Goal: Task Accomplishment & Management: Complete application form

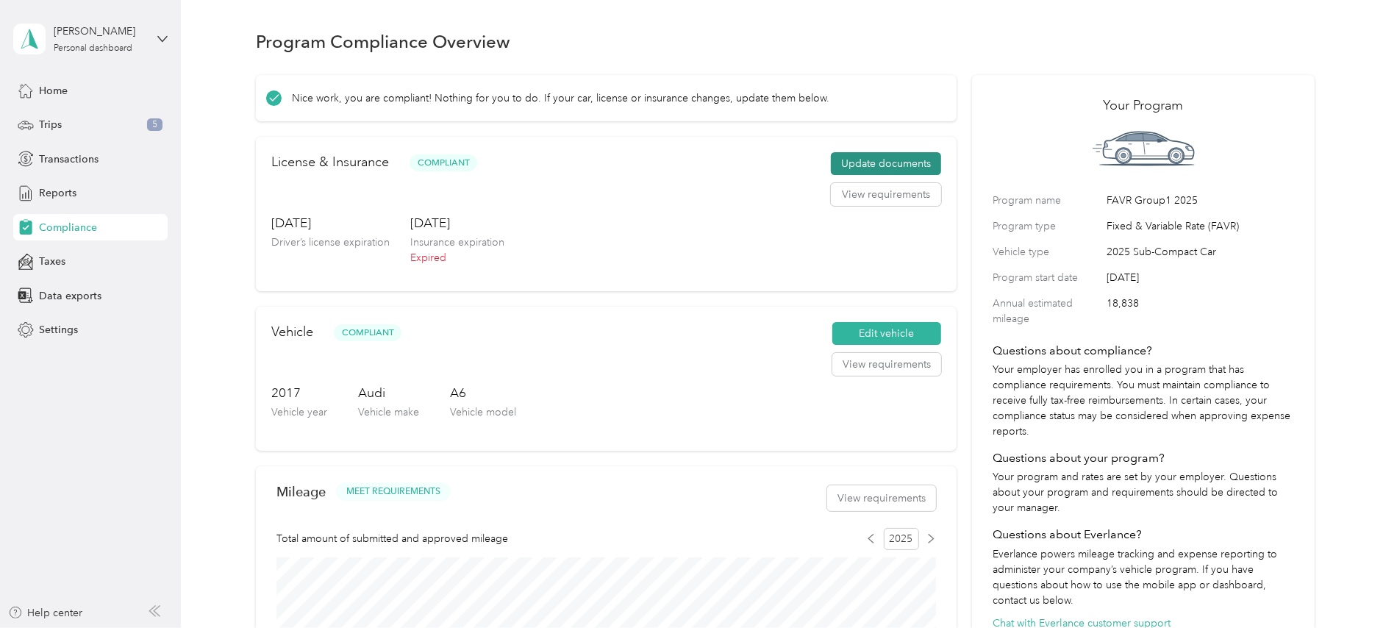
click at [885, 165] on button "Update documents" at bounding box center [886, 164] width 110 height 24
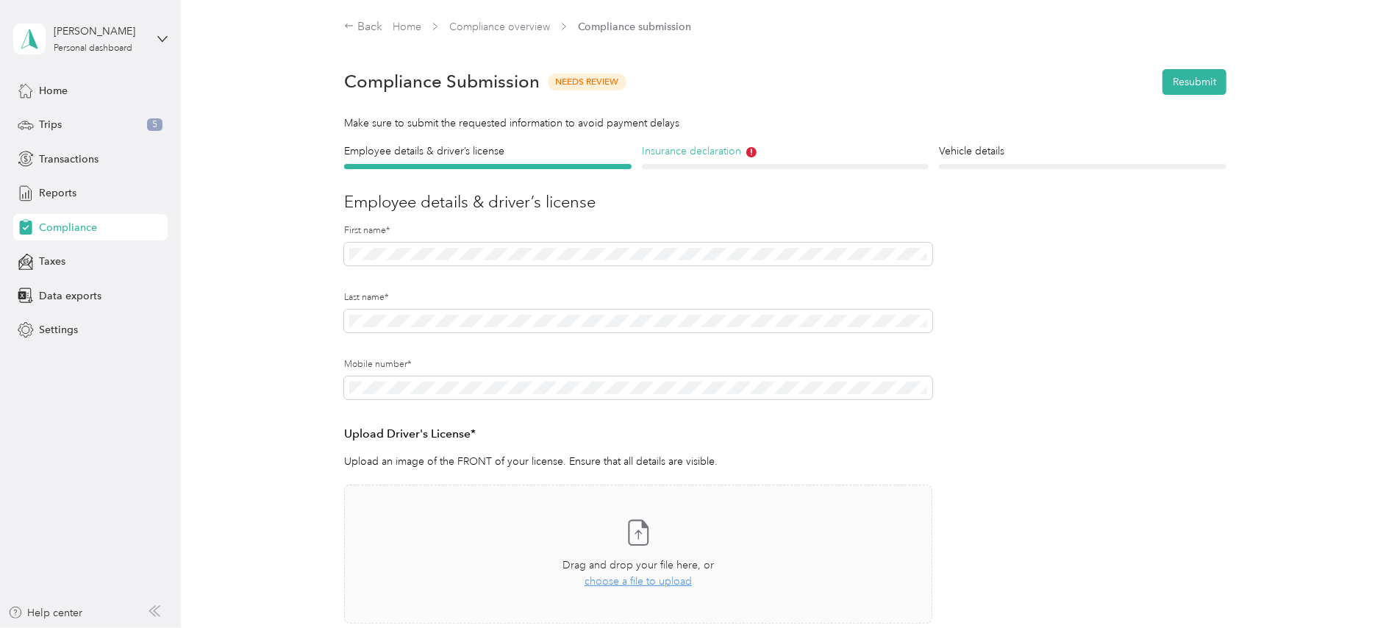
click at [718, 157] on h4 "Insurance declaration" at bounding box center [786, 150] width 288 height 15
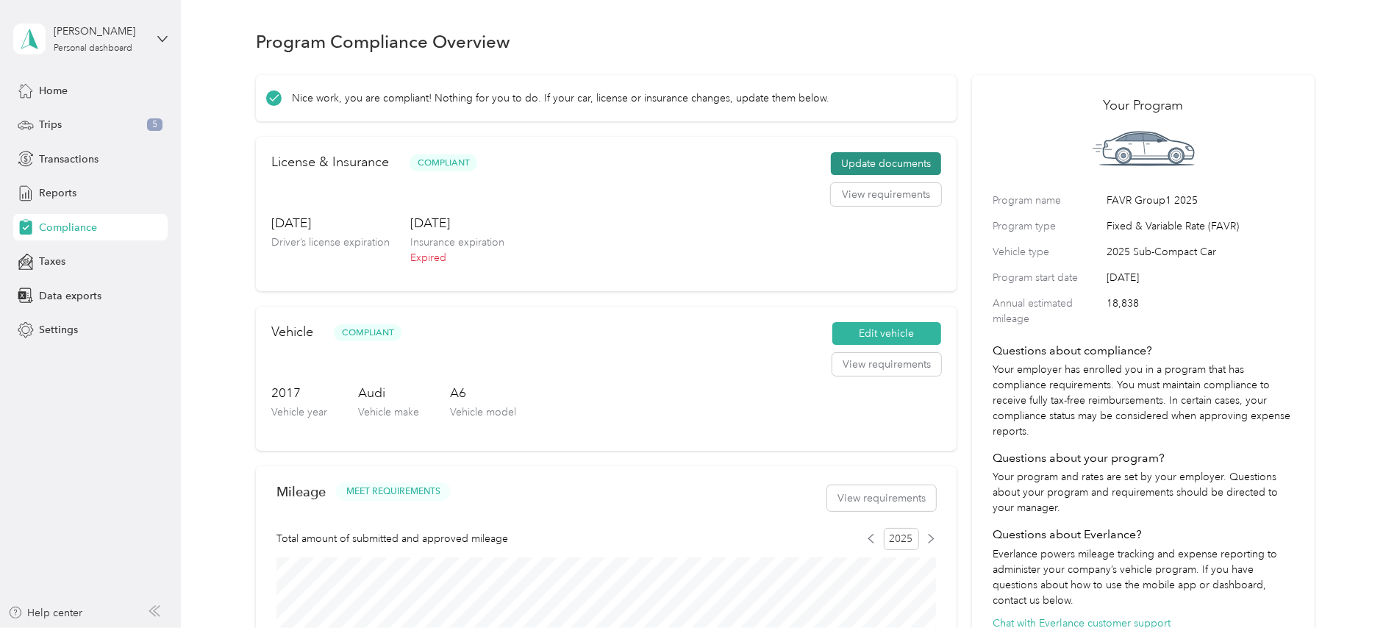
click at [854, 165] on button "Update documents" at bounding box center [886, 164] width 110 height 24
click at [866, 163] on button "Update documents" at bounding box center [886, 164] width 110 height 24
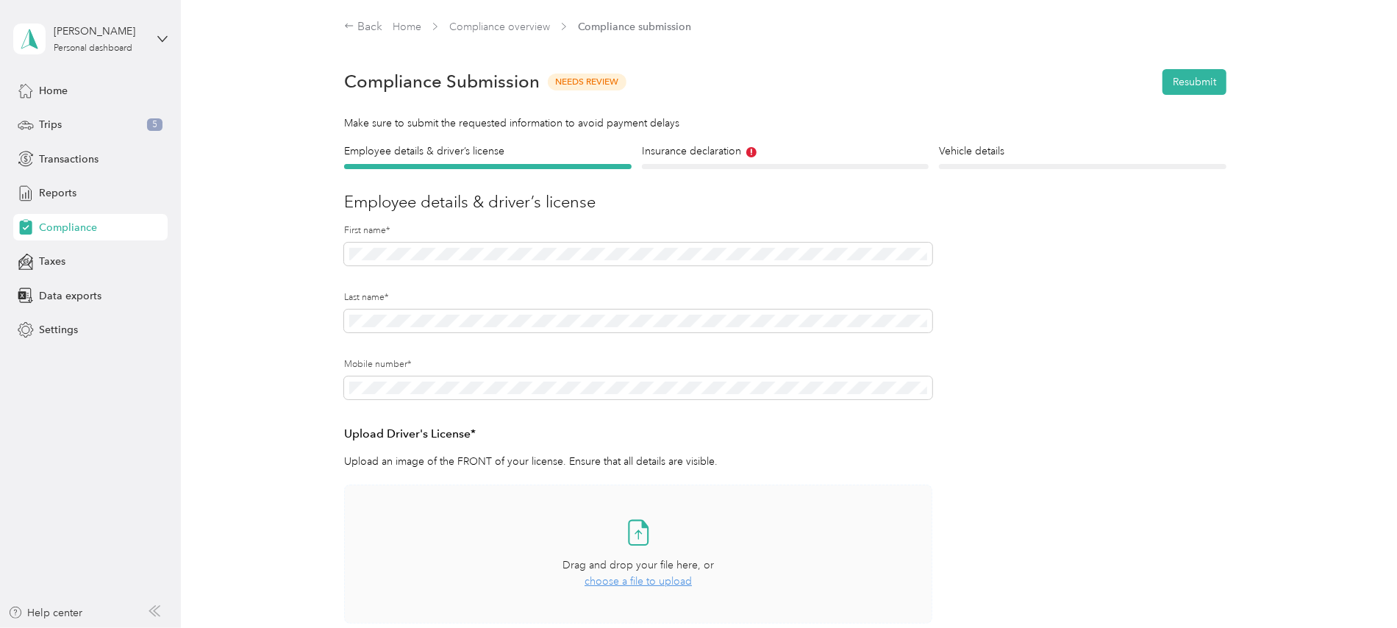
click at [634, 529] on icon at bounding box center [638, 532] width 29 height 29
click at [628, 579] on span "choose a file to upload" at bounding box center [638, 581] width 107 height 13
click at [692, 149] on h4 "Insurance declaration" at bounding box center [786, 150] width 288 height 15
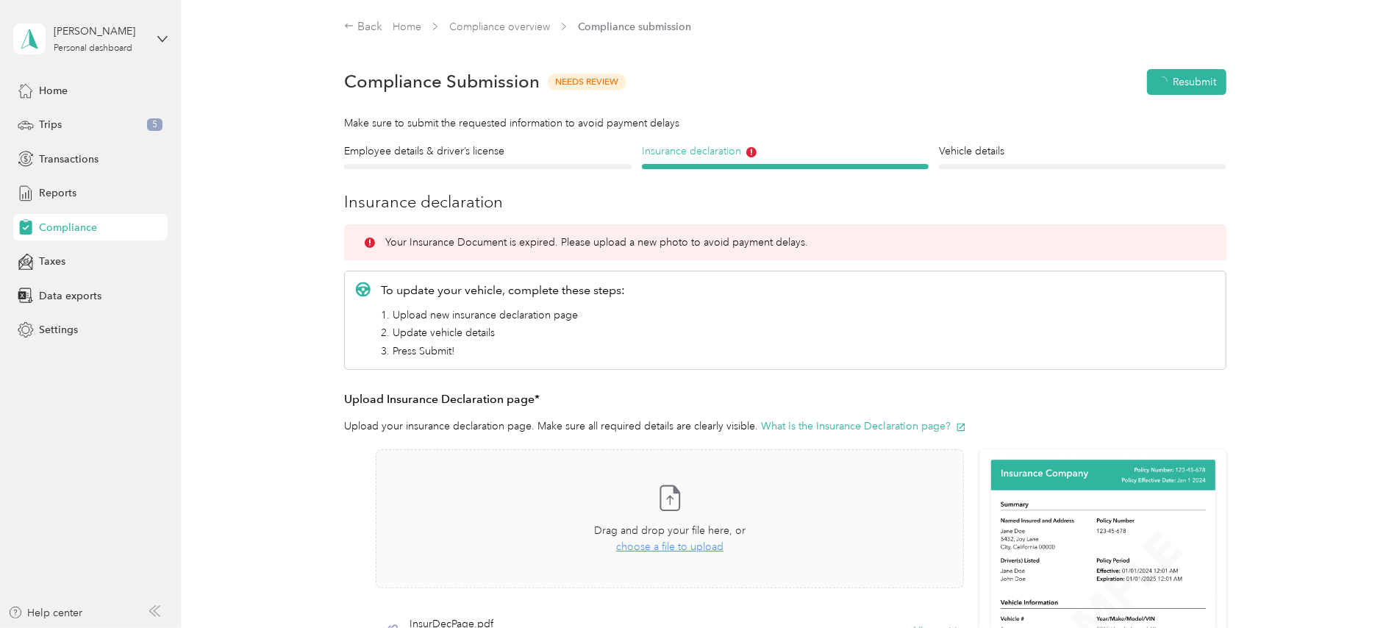
scroll to position [18, 0]
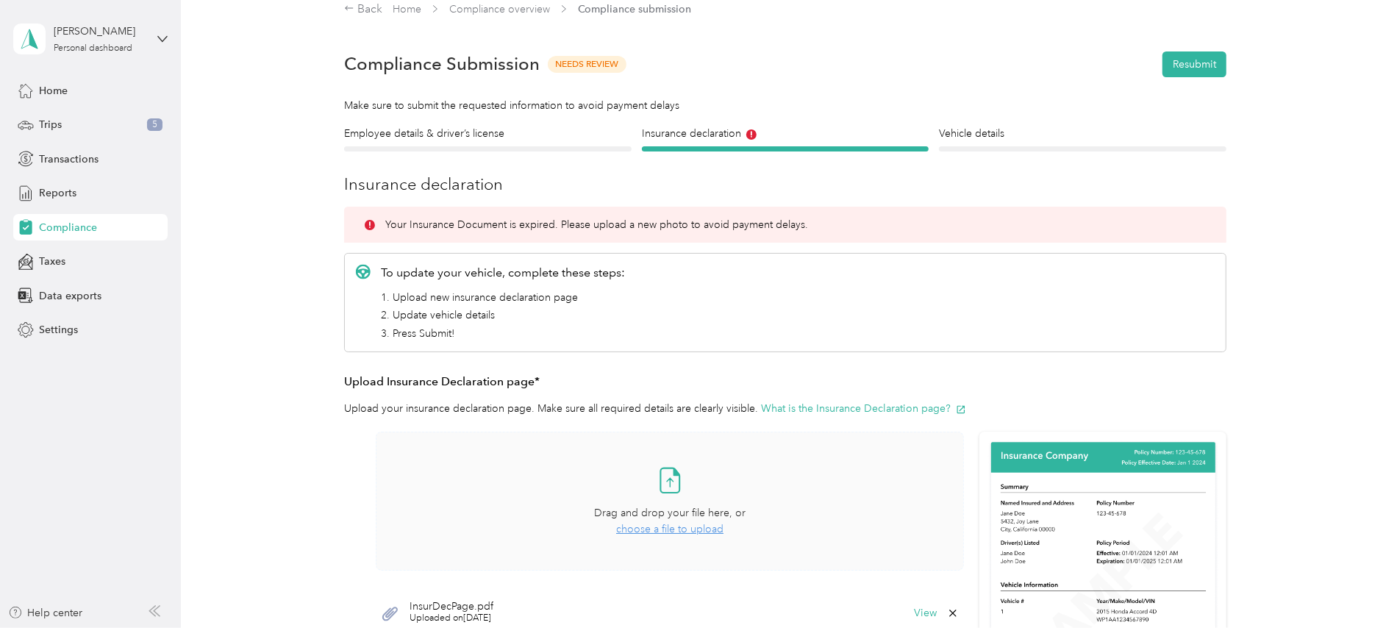
click at [653, 532] on span "choose a file to upload" at bounding box center [669, 529] width 107 height 13
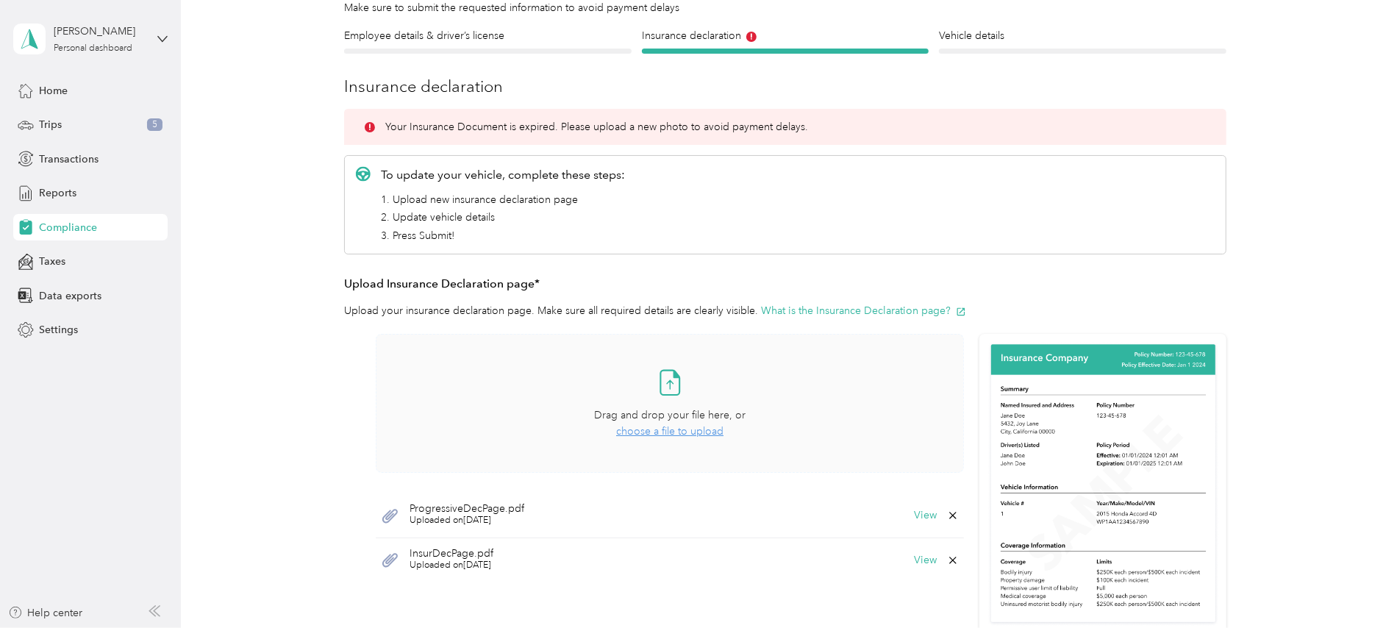
click at [950, 561] on icon at bounding box center [952, 560] width 7 height 7
click at [913, 575] on button "Yes" at bounding box center [913, 571] width 29 height 24
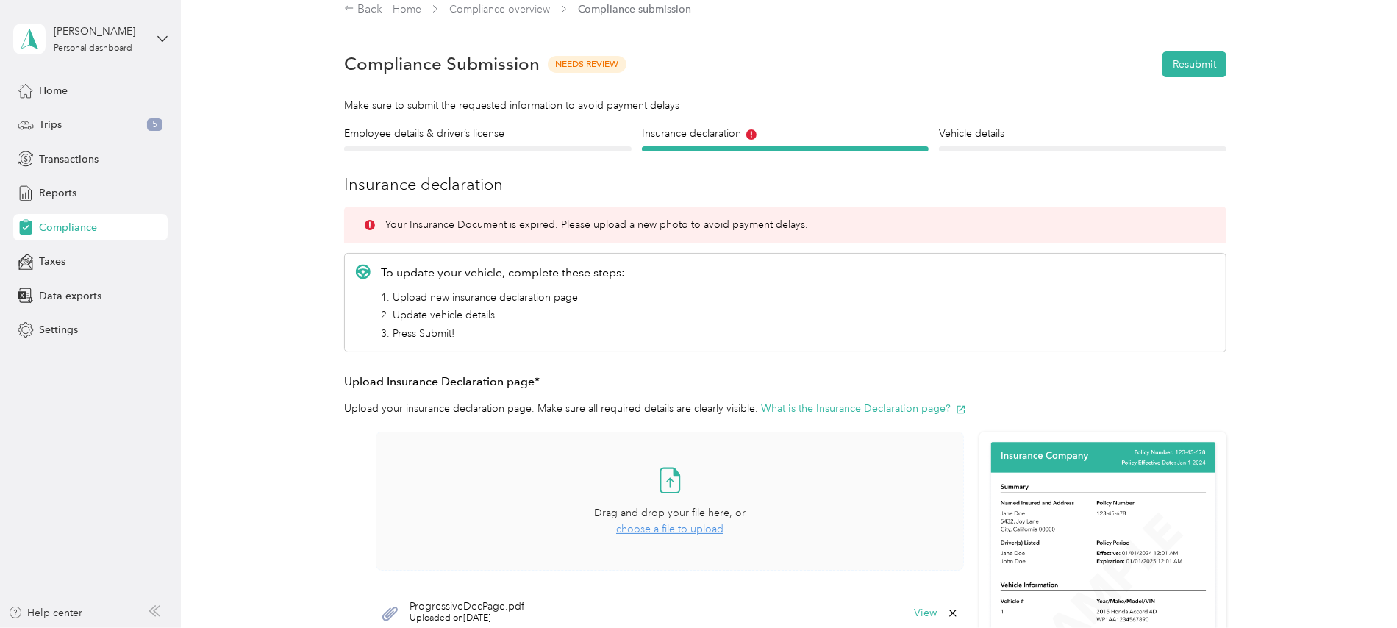
scroll to position [0, 0]
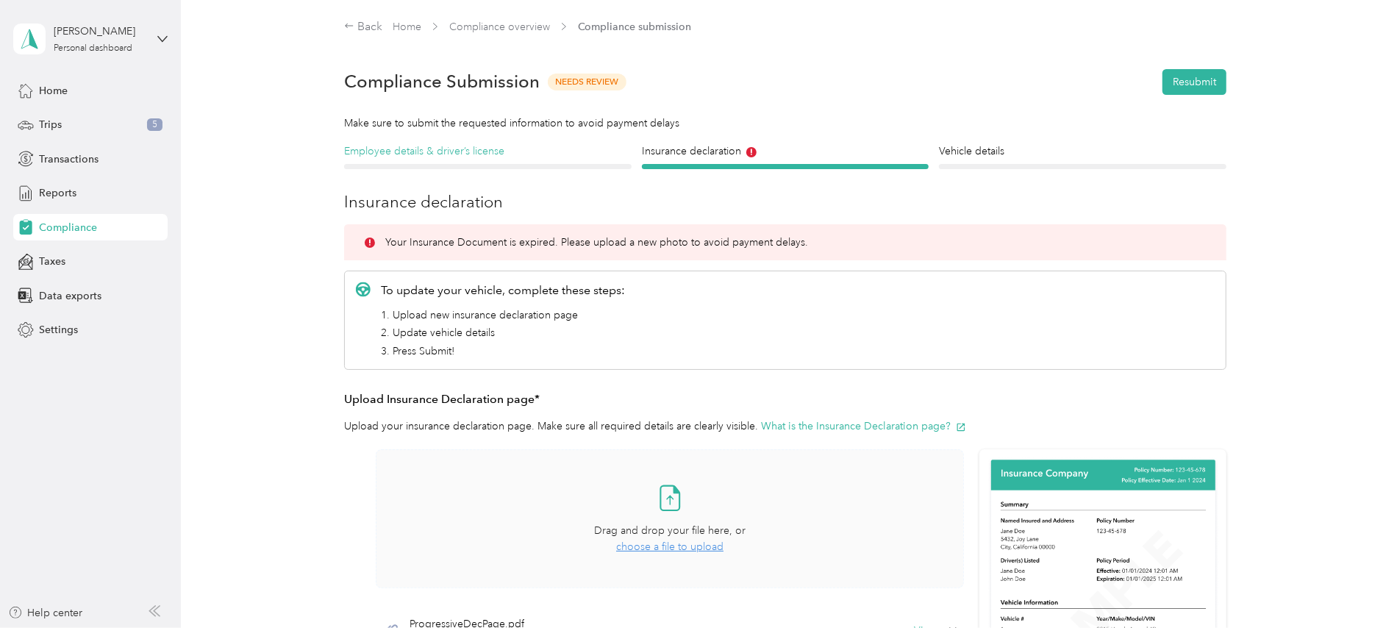
click at [422, 149] on h4 "Employee details & driver’s license" at bounding box center [488, 150] width 288 height 15
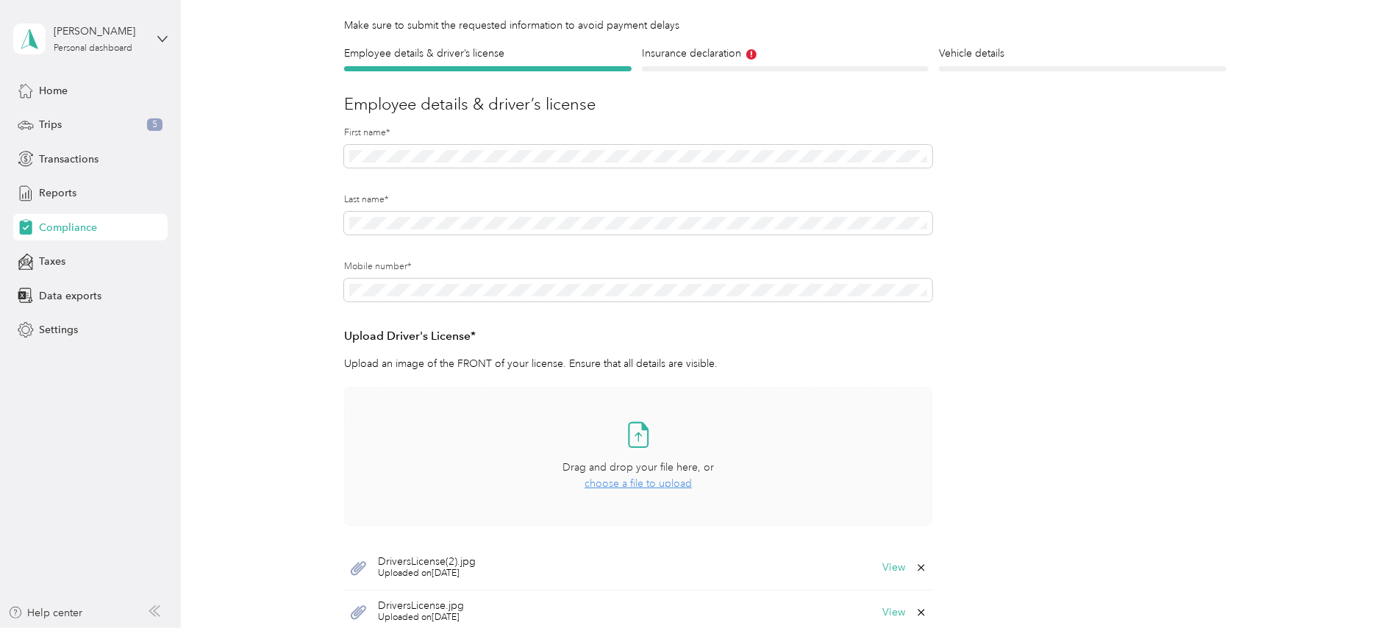
scroll to position [294, 0]
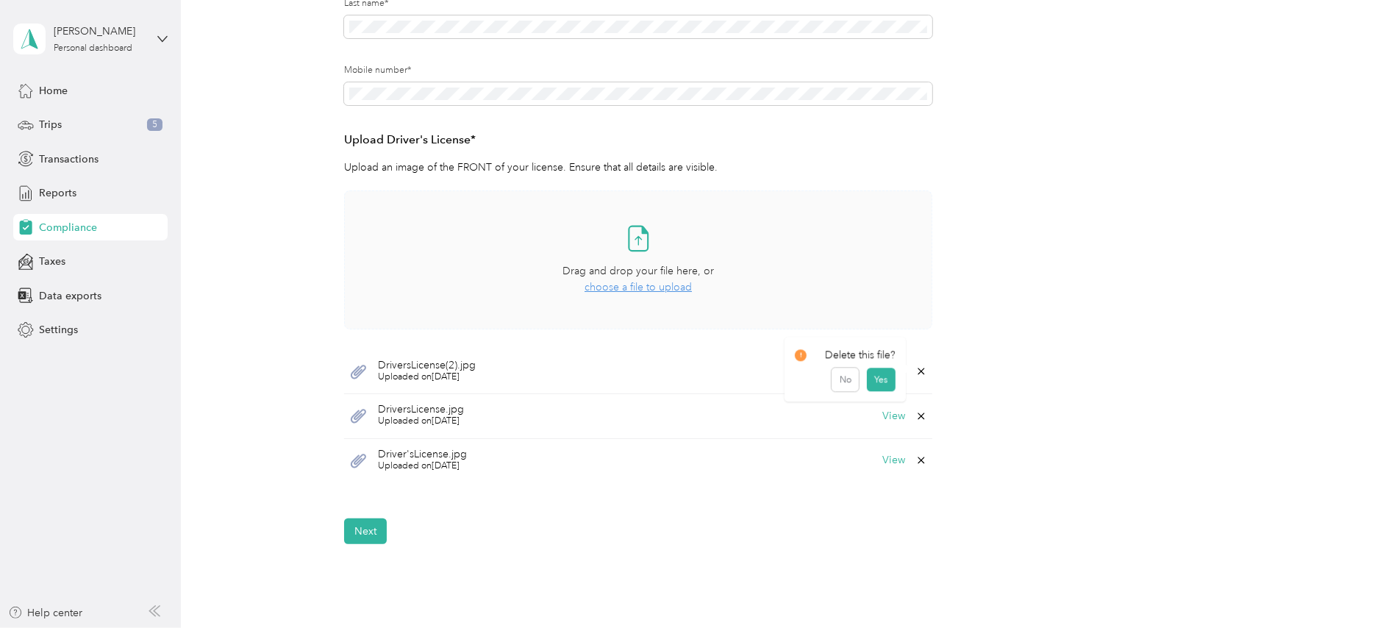
click at [919, 371] on icon at bounding box center [922, 371] width 12 height 12
click at [884, 379] on button "Yes" at bounding box center [881, 383] width 29 height 24
click at [918, 372] on icon at bounding box center [922, 371] width 12 height 12
click at [879, 374] on button "Yes" at bounding box center [881, 383] width 29 height 24
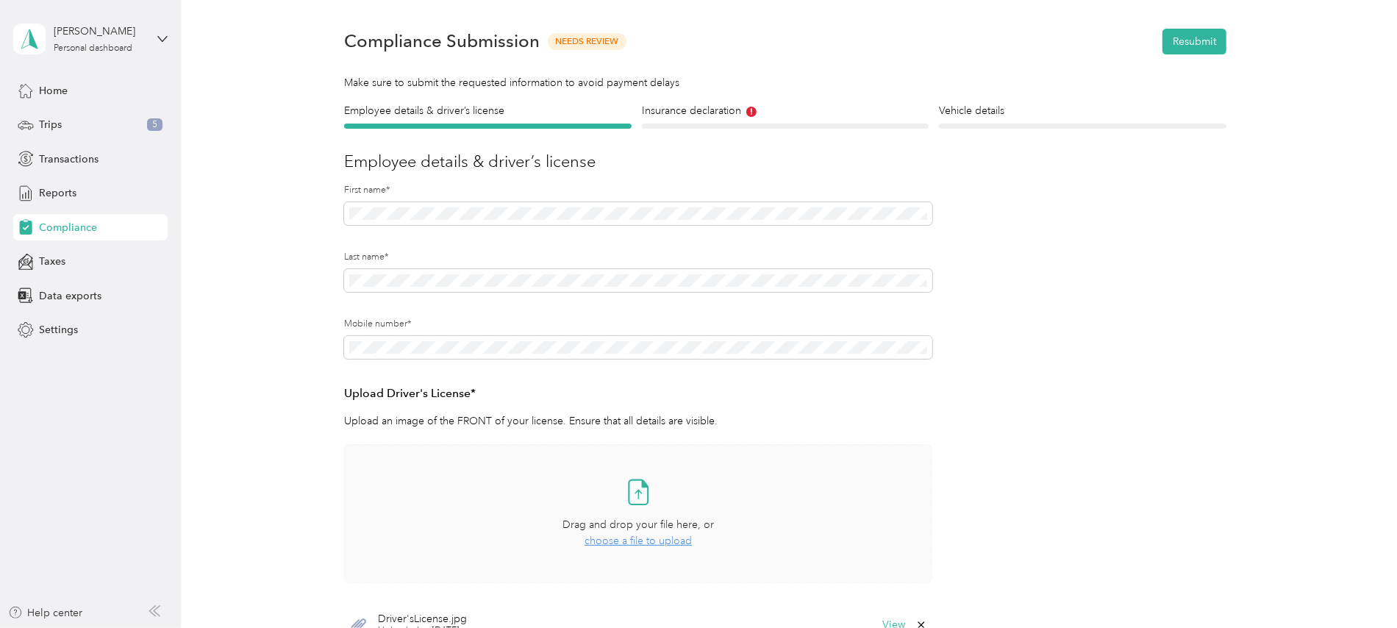
scroll to position [0, 0]
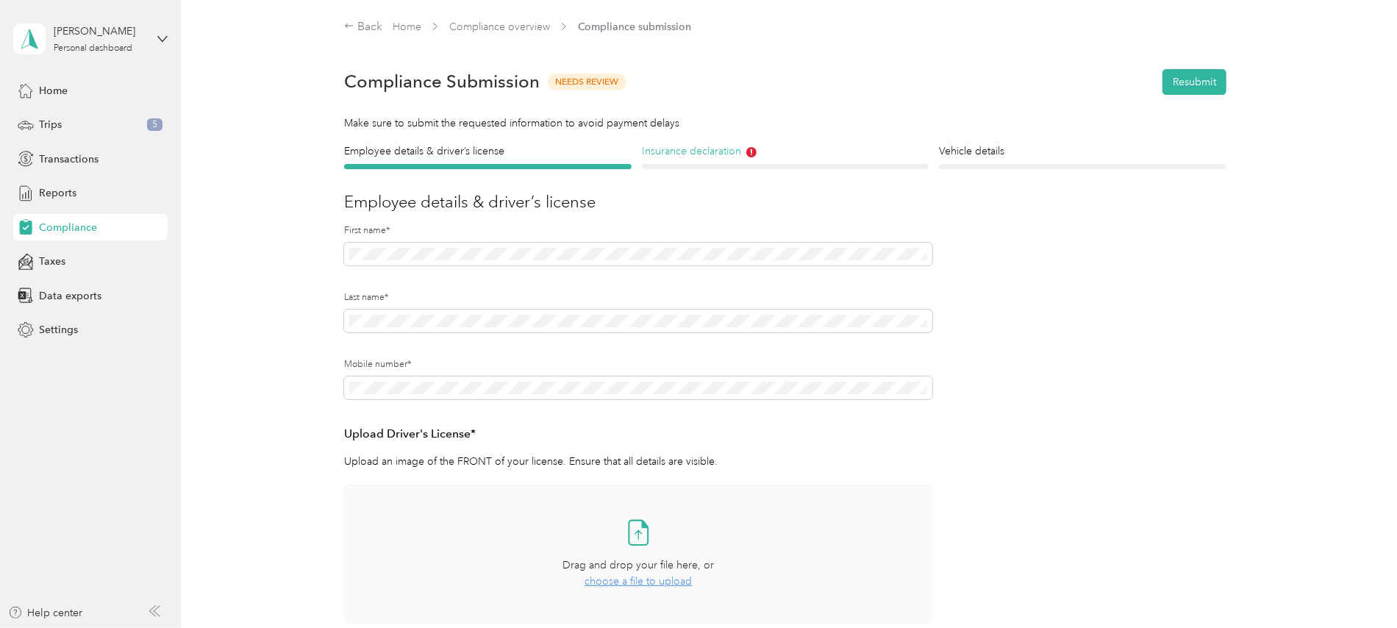
click at [705, 149] on h4 "Insurance declaration" at bounding box center [786, 150] width 288 height 15
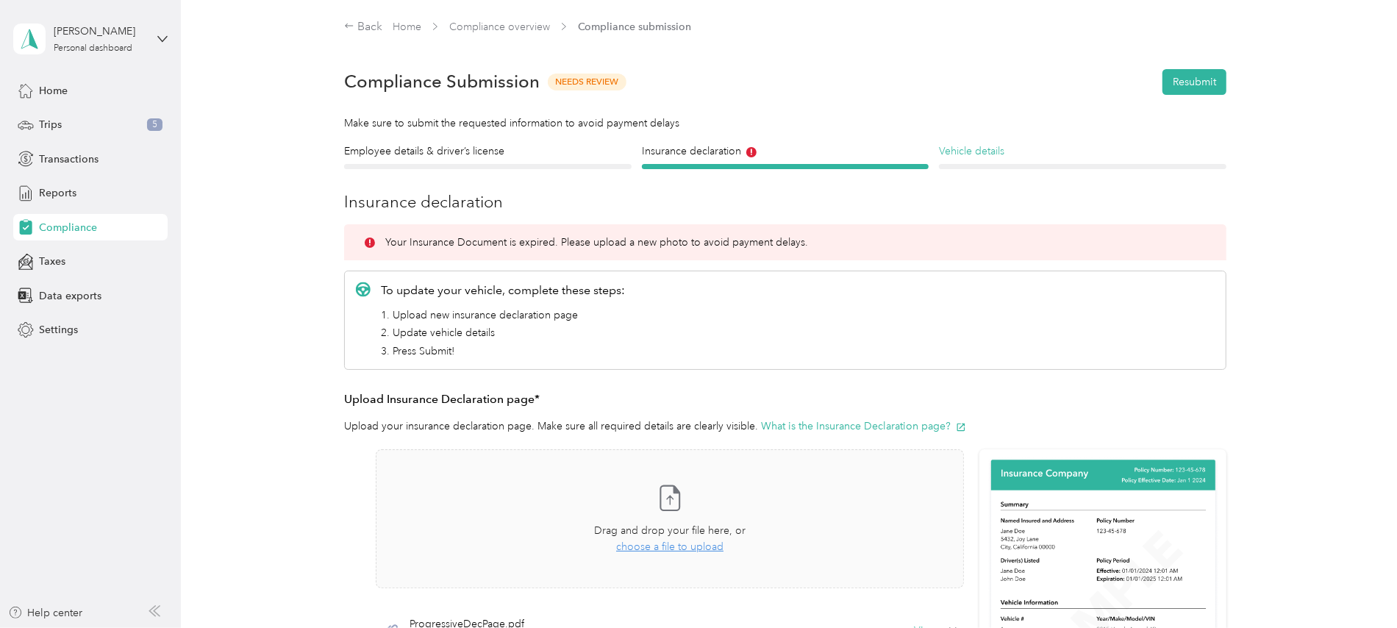
click at [972, 151] on h4 "Vehicle details" at bounding box center [1083, 150] width 288 height 15
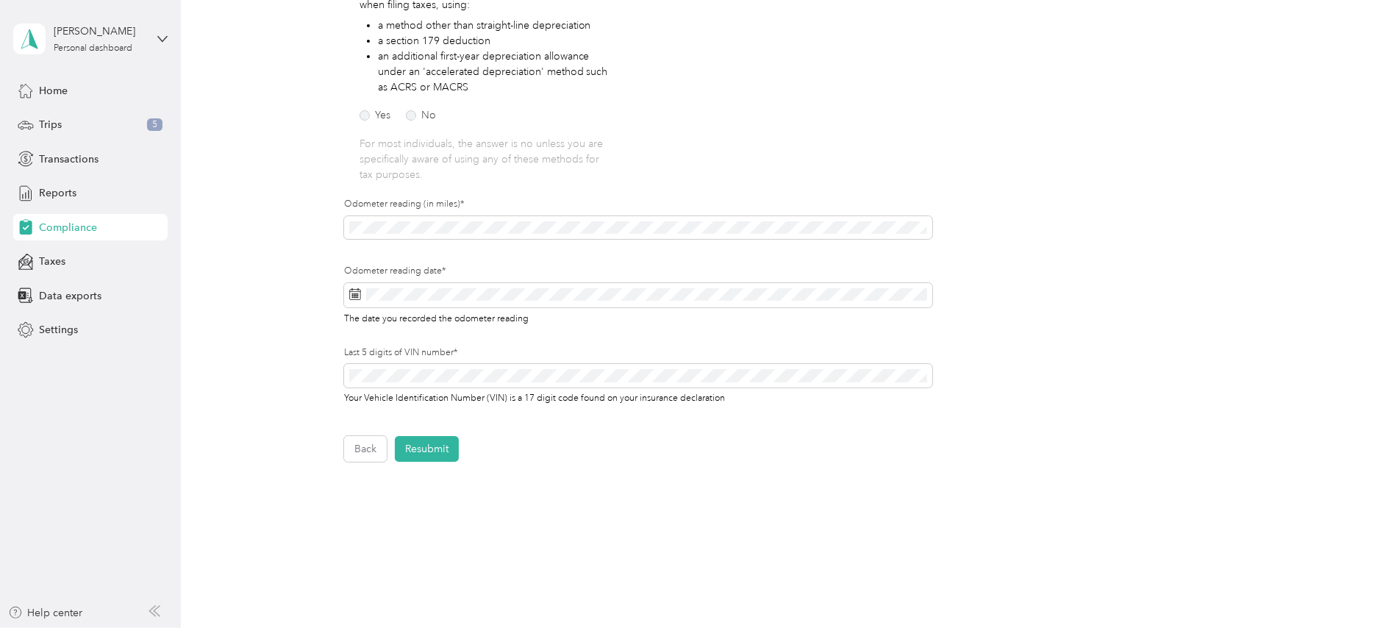
scroll to position [341, 0]
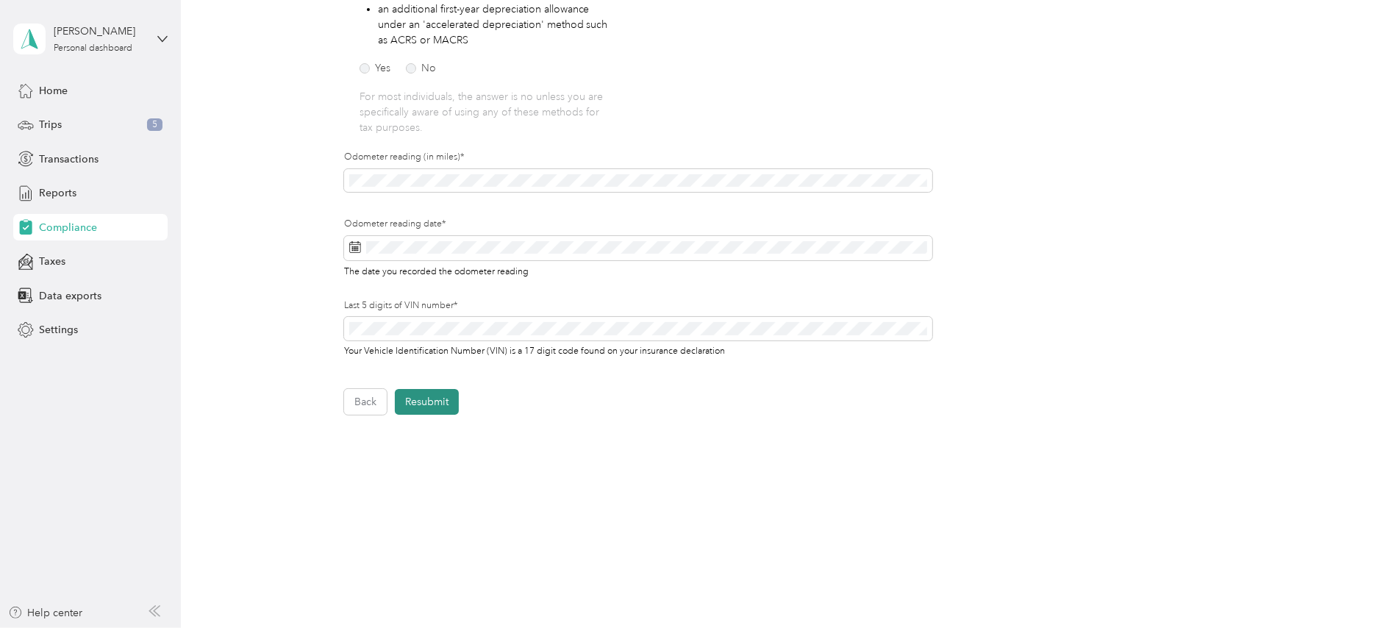
click at [428, 397] on button "Resubmit" at bounding box center [427, 402] width 64 height 26
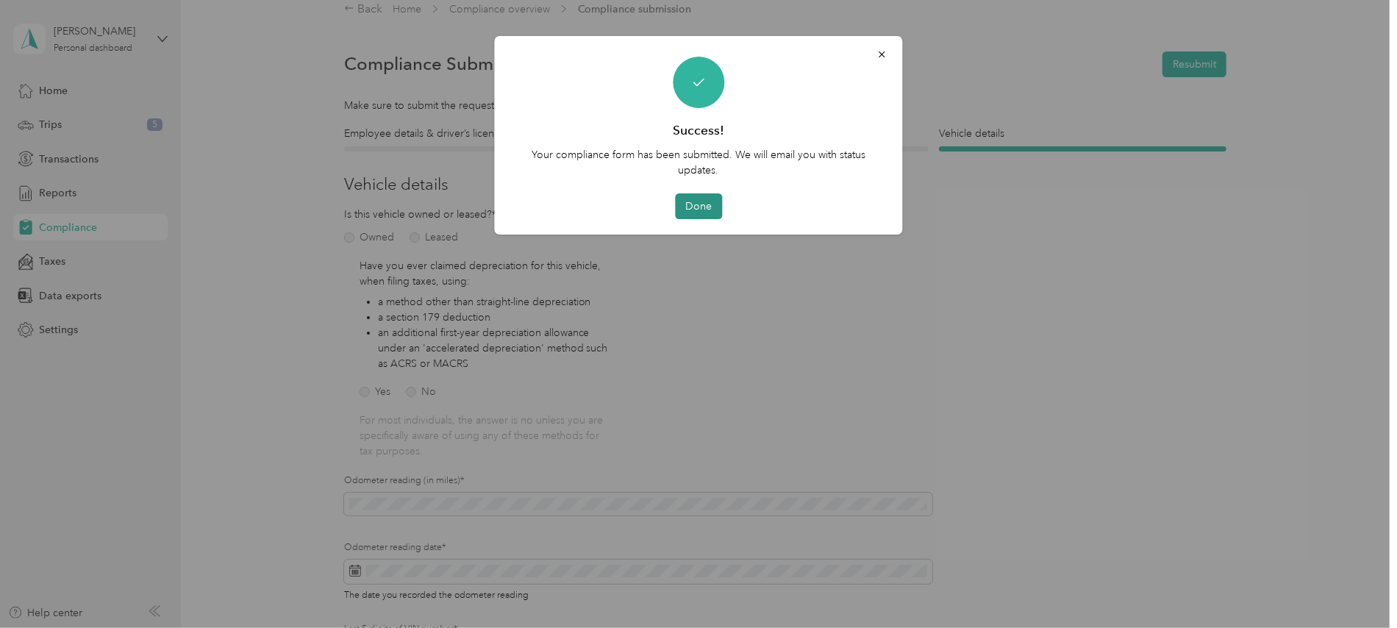
click at [699, 201] on button "Done" at bounding box center [698, 206] width 47 height 26
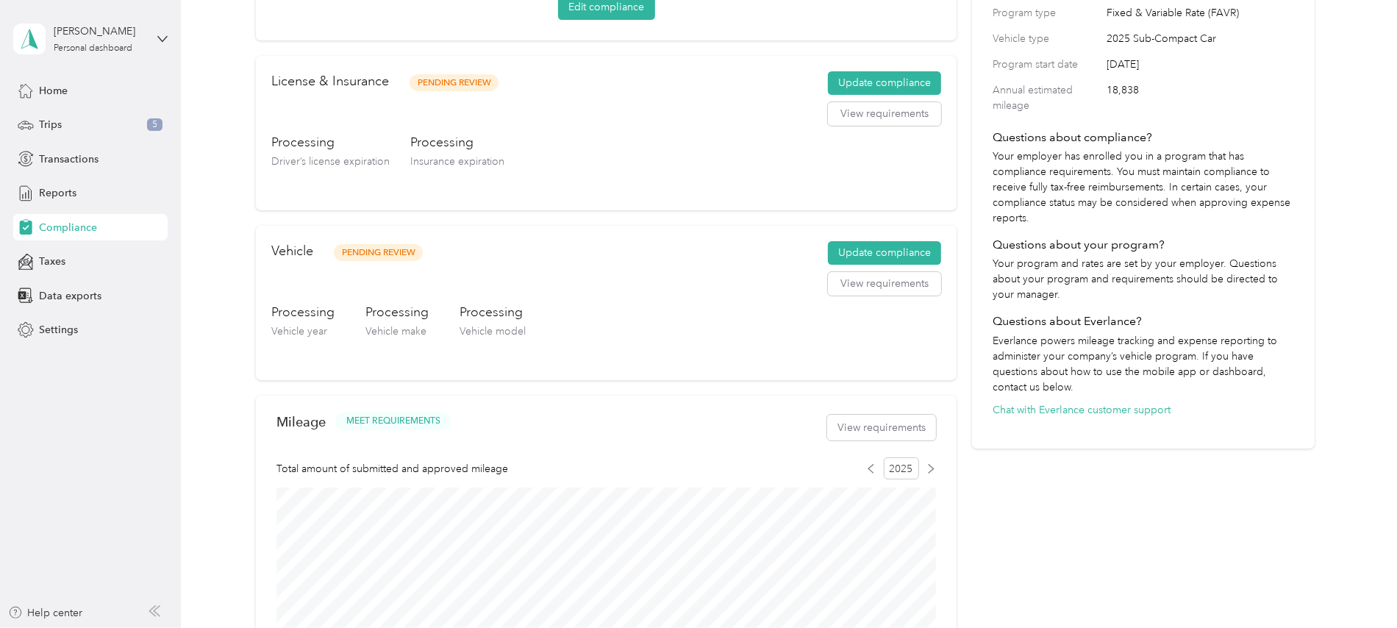
scroll to position [312, 0]
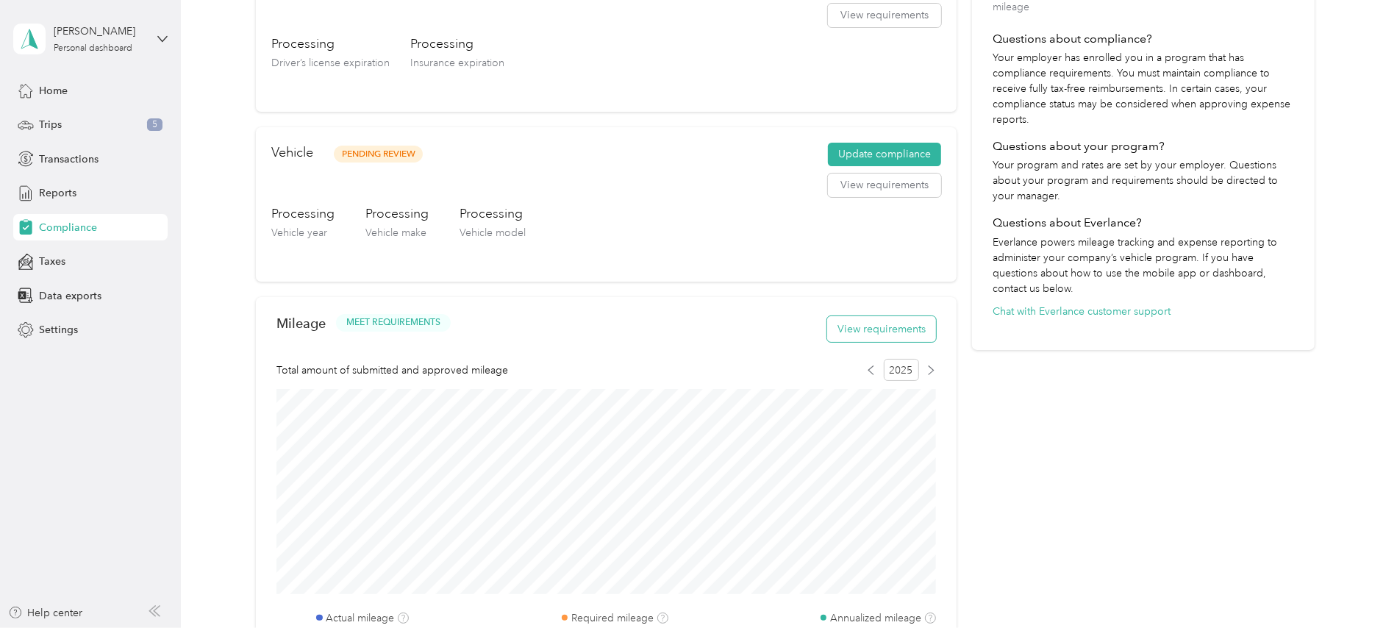
click at [879, 329] on button "View requirements" at bounding box center [881, 329] width 109 height 26
